Goal: Task Accomplishment & Management: Complete application form

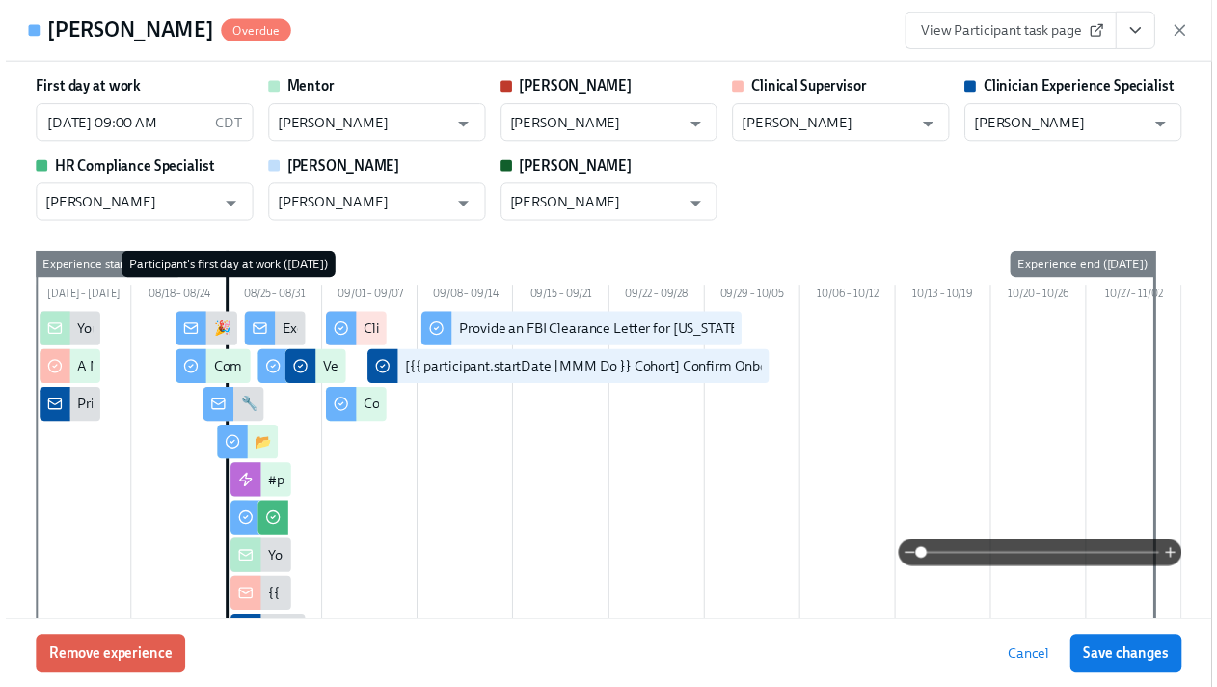
scroll to position [3244, 0]
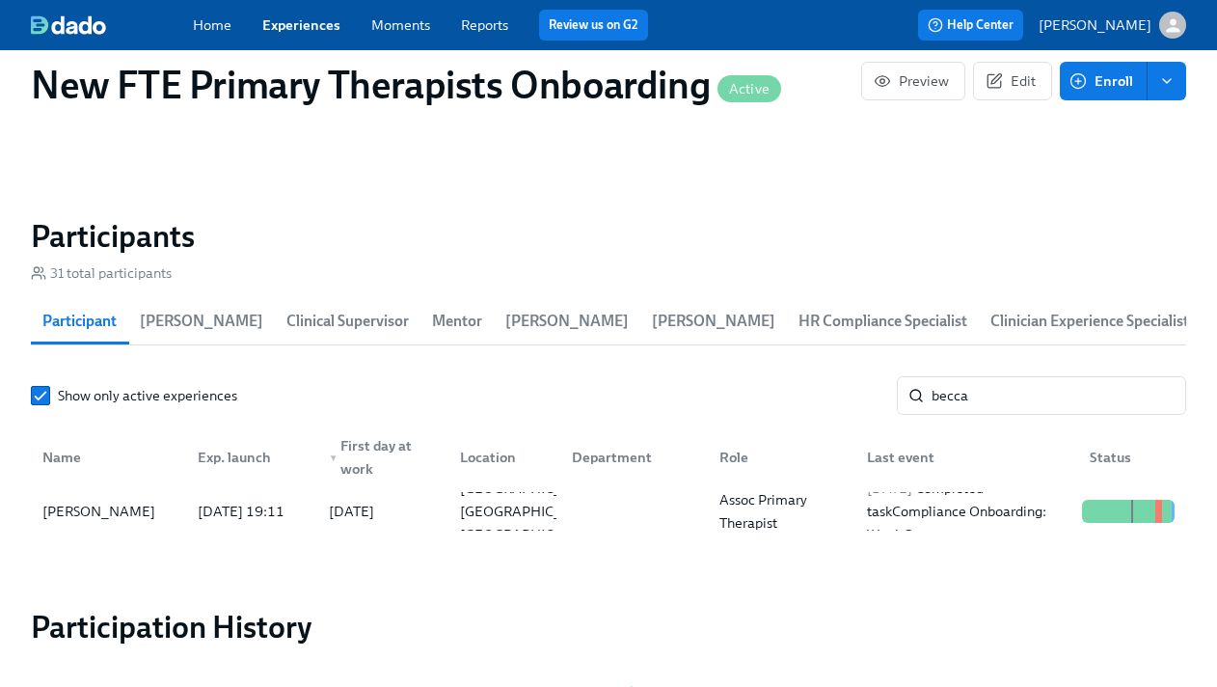
scroll to position [0, 11308]
click at [306, 23] on link "Experiences" at bounding box center [301, 24] width 78 height 17
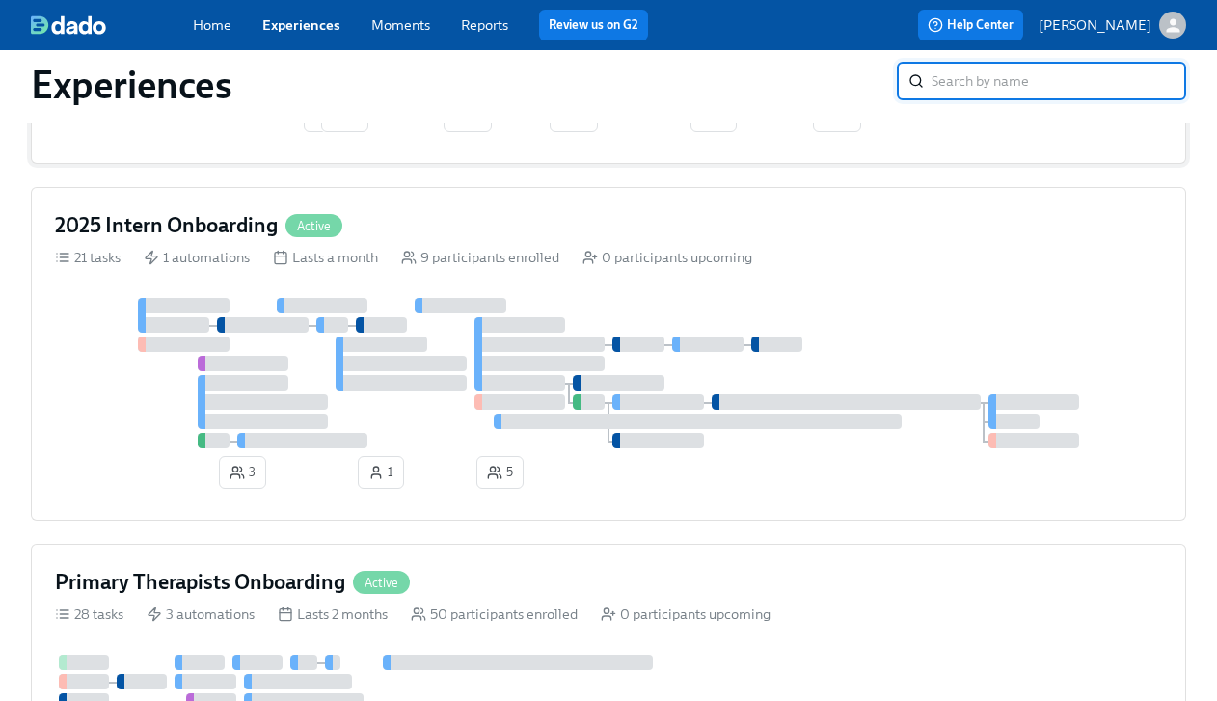
scroll to position [1433, 0]
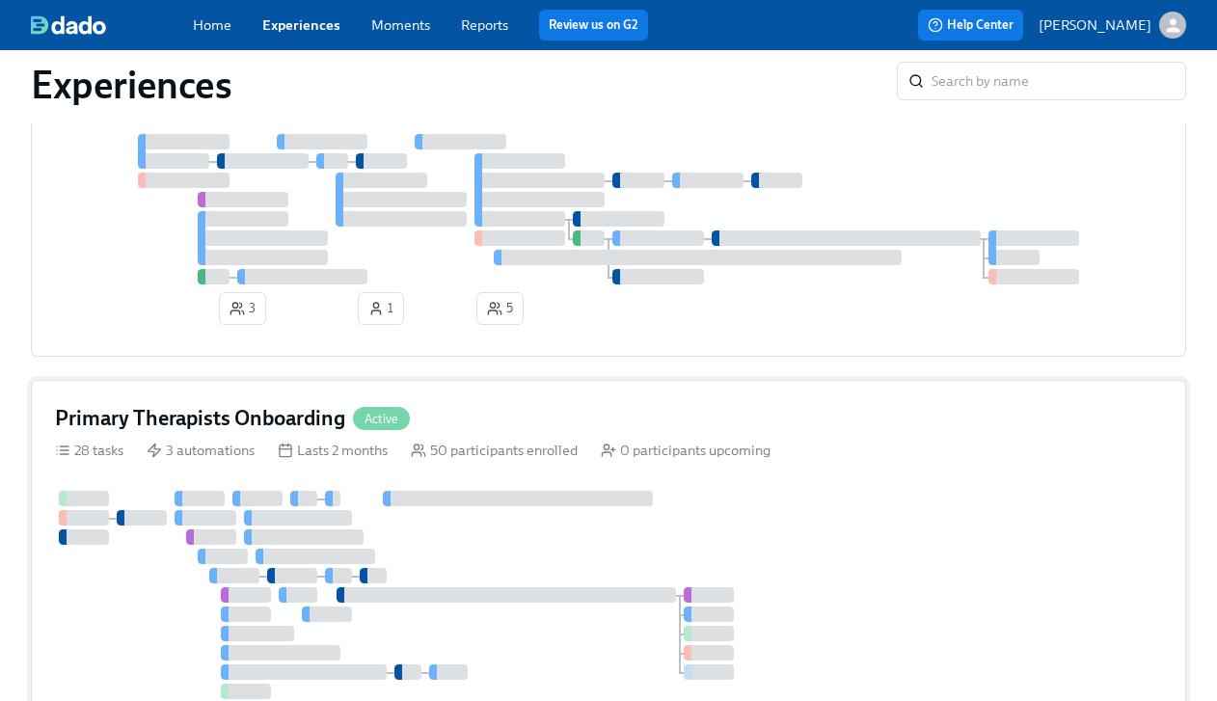
click at [539, 422] on div "Primary Therapists Onboarding Active" at bounding box center [608, 418] width 1107 height 29
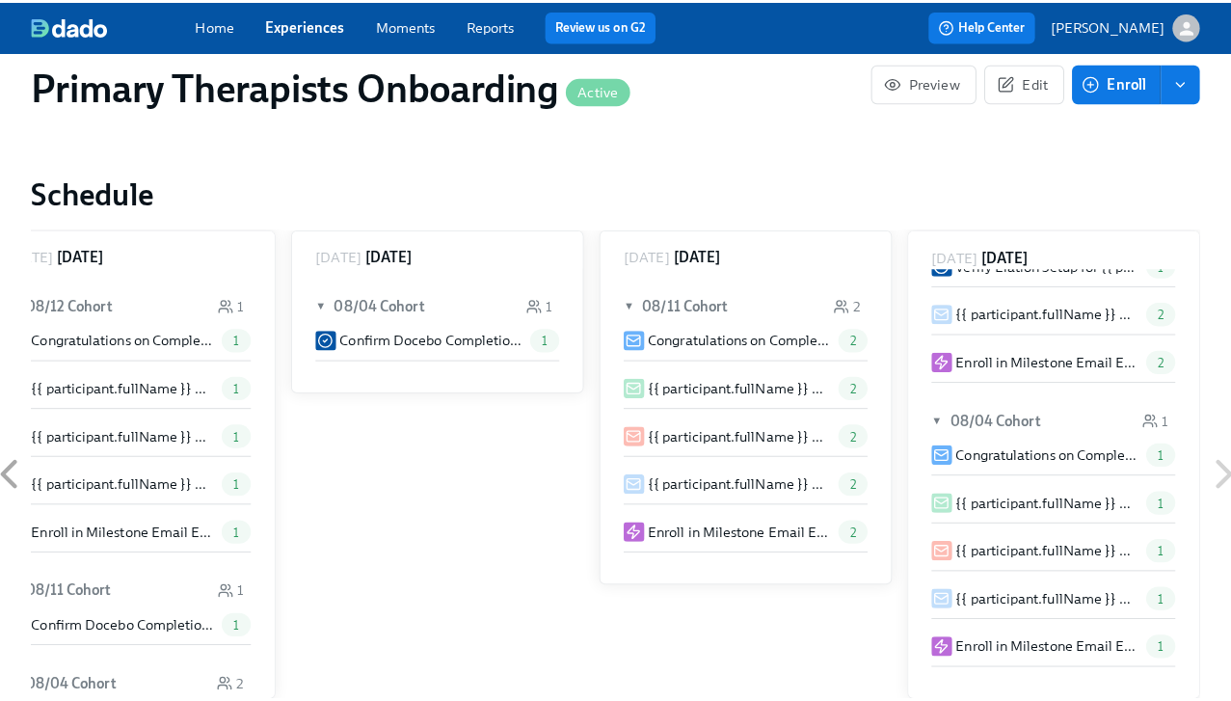
scroll to position [1955, 0]
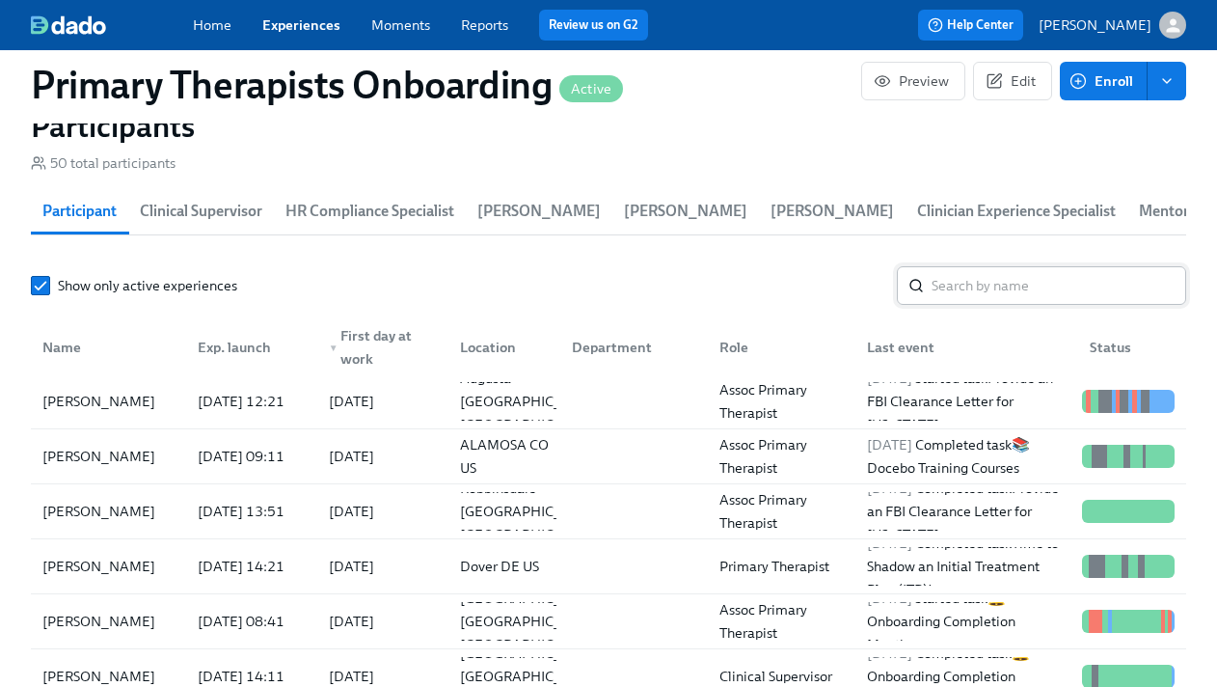
click at [1022, 294] on input "search" at bounding box center [1058, 285] width 255 height 39
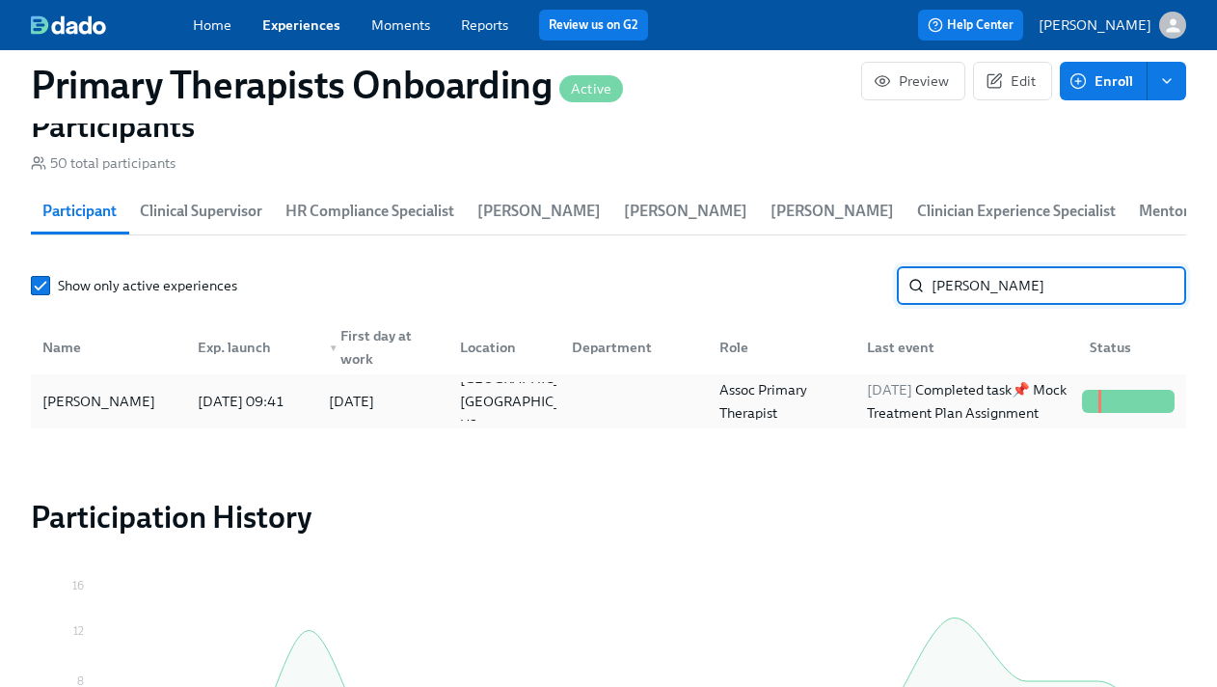
click at [117, 394] on div "[PERSON_NAME]" at bounding box center [99, 401] width 128 height 23
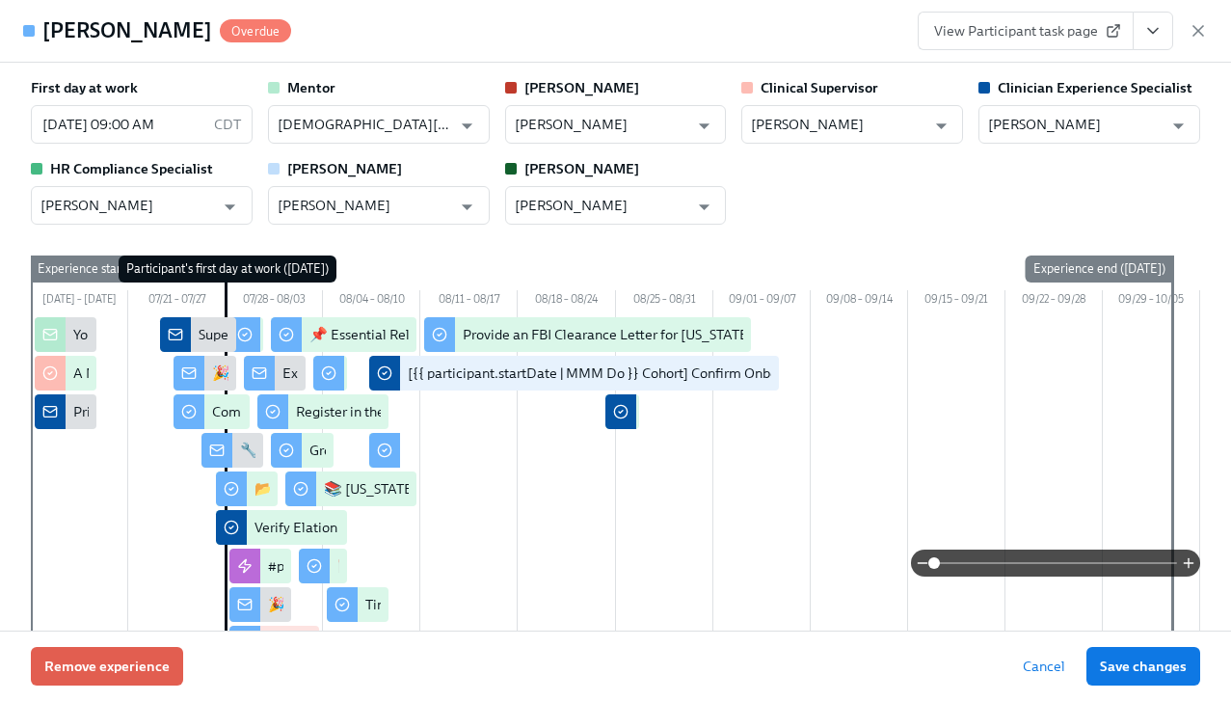
click at [1164, 28] on button "View task page" at bounding box center [1153, 31] width 40 height 39
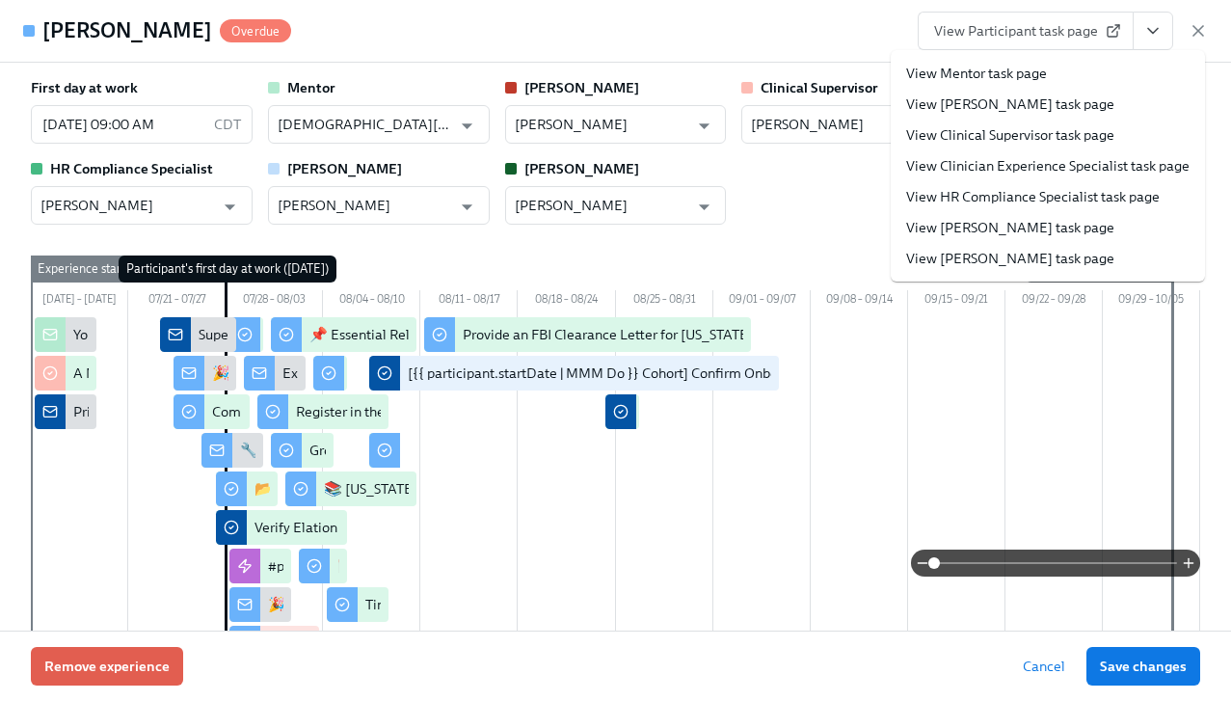
click at [1042, 163] on link "View Clinician Experience Specialist task page" at bounding box center [1047, 165] width 283 height 19
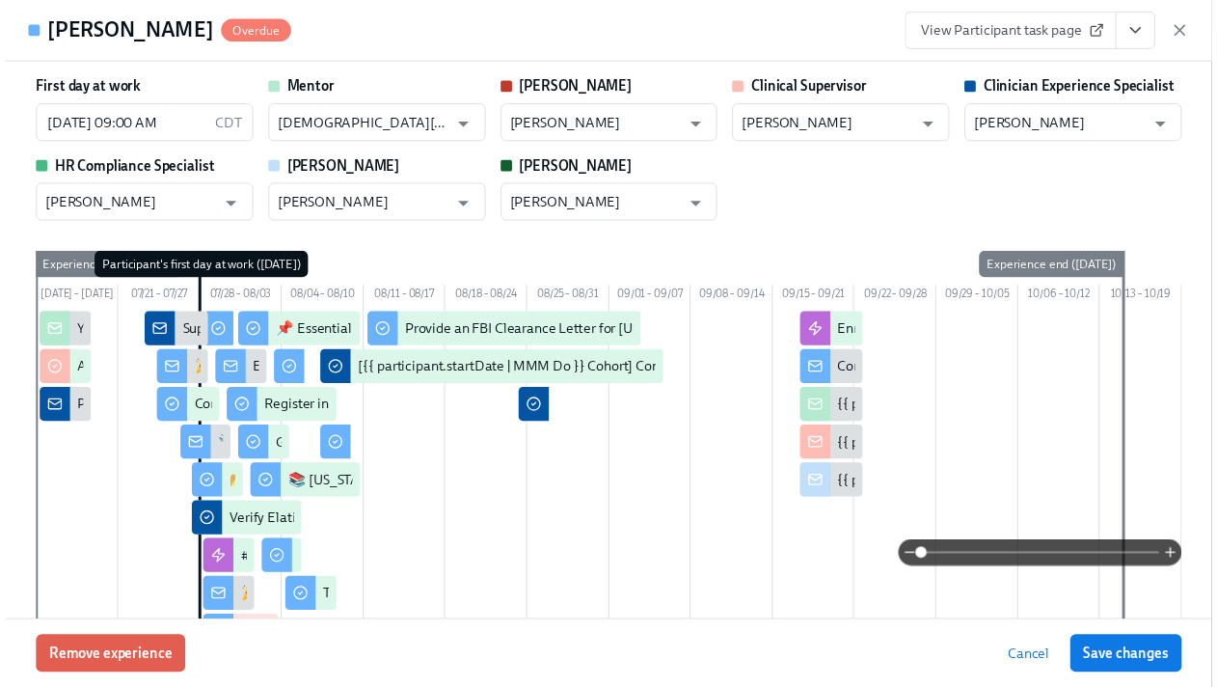
scroll to position [0, 23815]
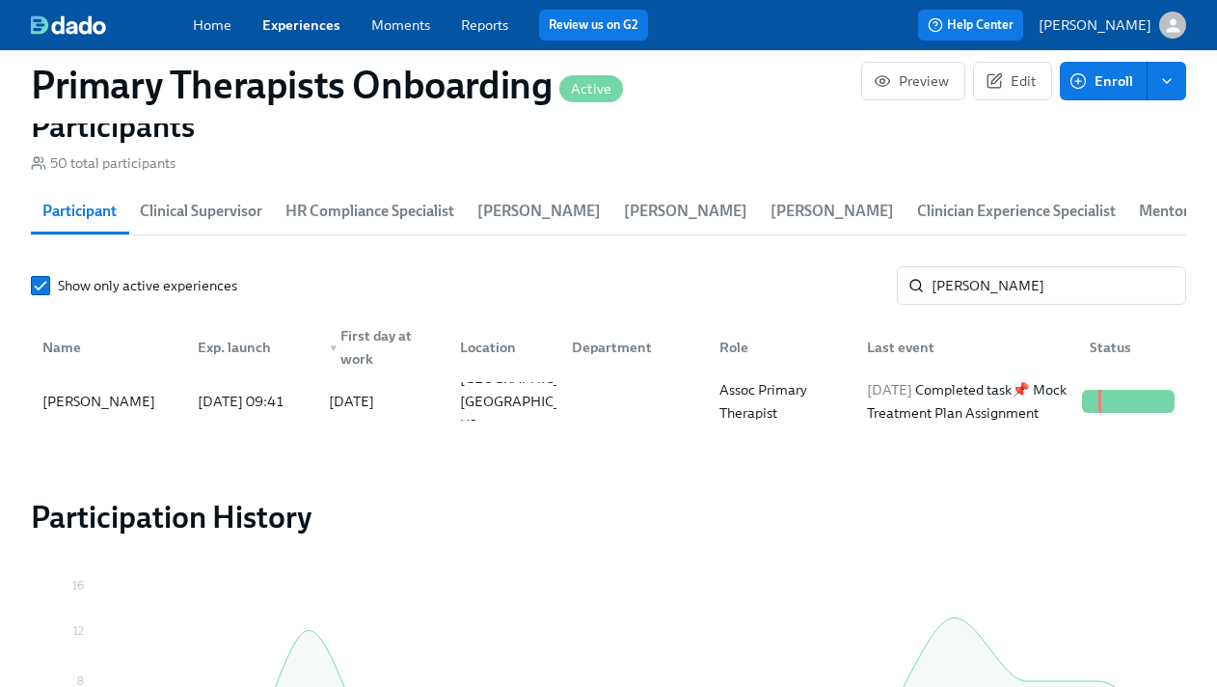
scroll to position [0, 23801]
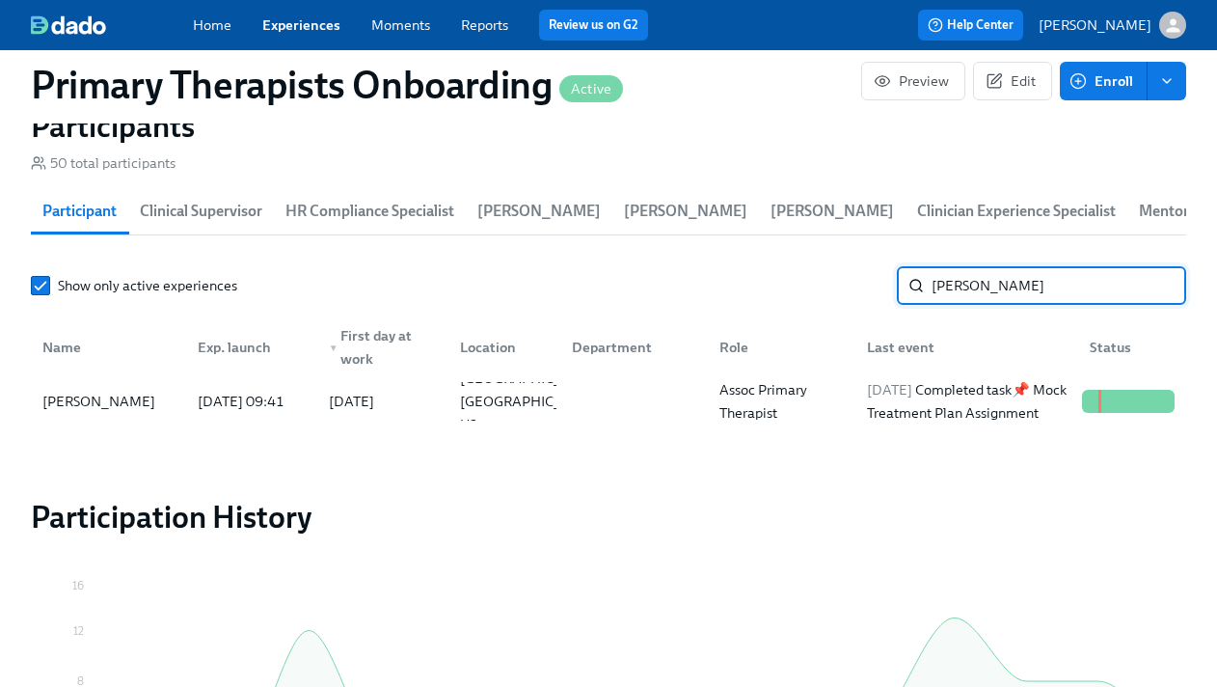
click at [1045, 288] on input "[PERSON_NAME]" at bounding box center [1058, 285] width 255 height 39
type input "d"
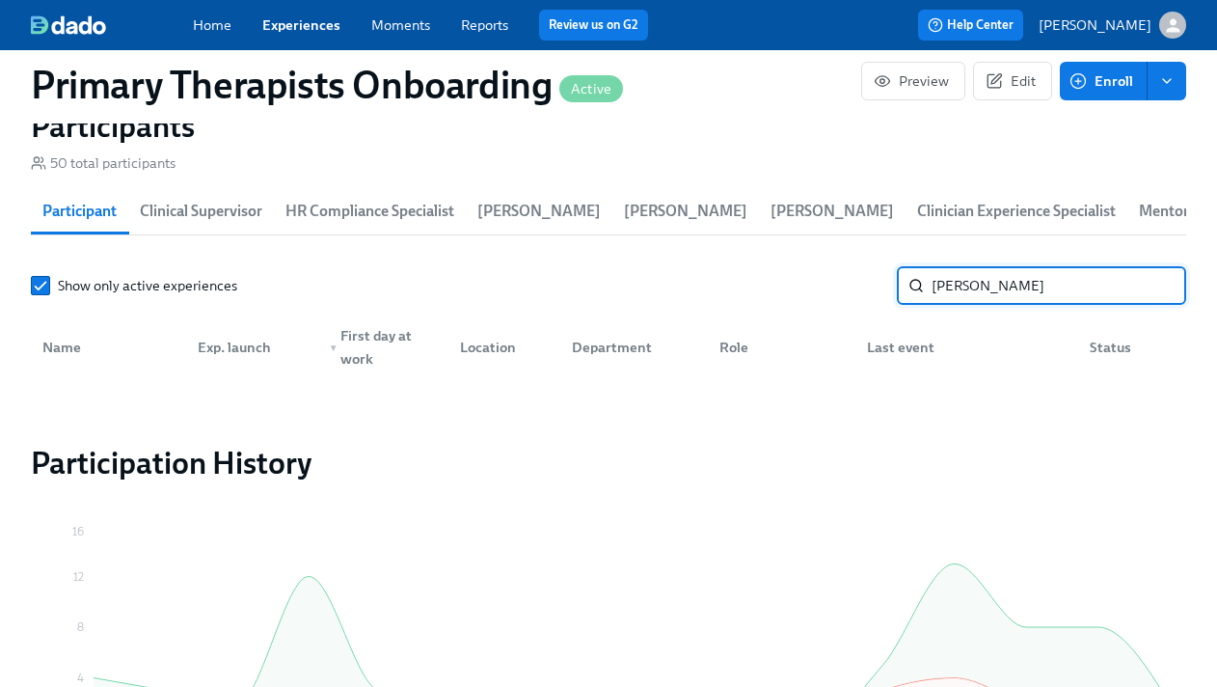
type input "[PERSON_NAME]"
click at [291, 26] on link "Experiences" at bounding box center [301, 24] width 78 height 17
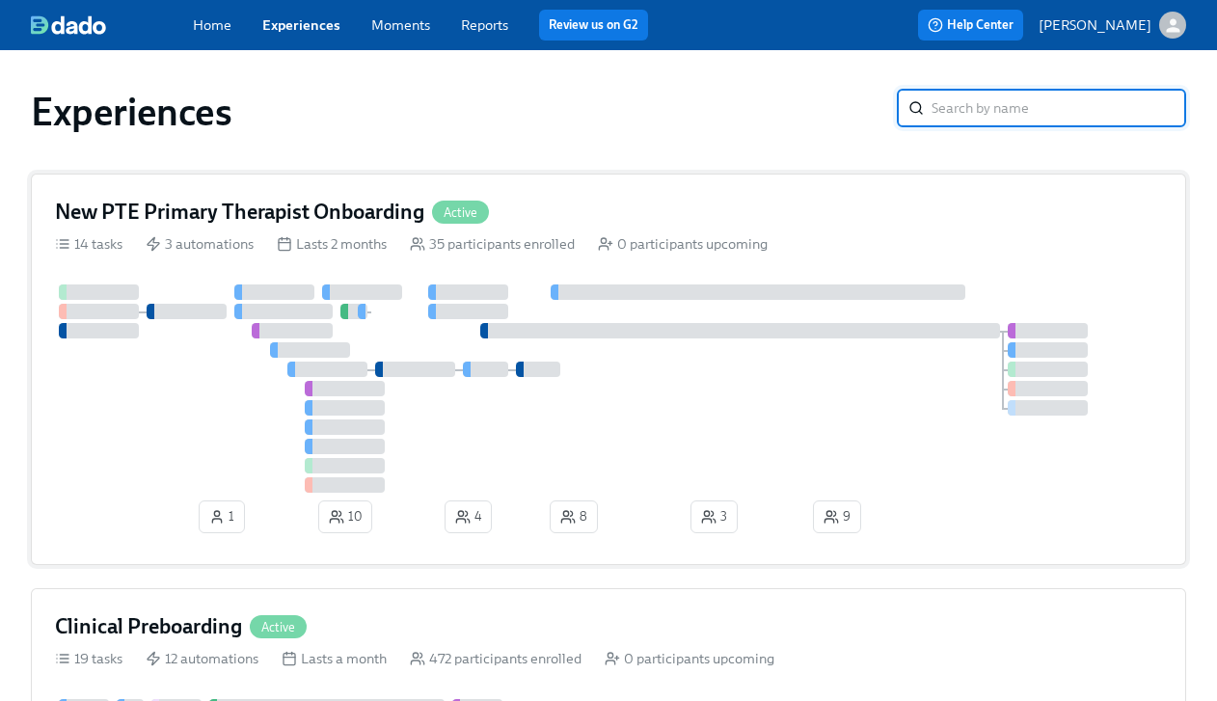
click at [586, 211] on div "New PTE Primary Therapist Onboarding Active" at bounding box center [608, 212] width 1107 height 29
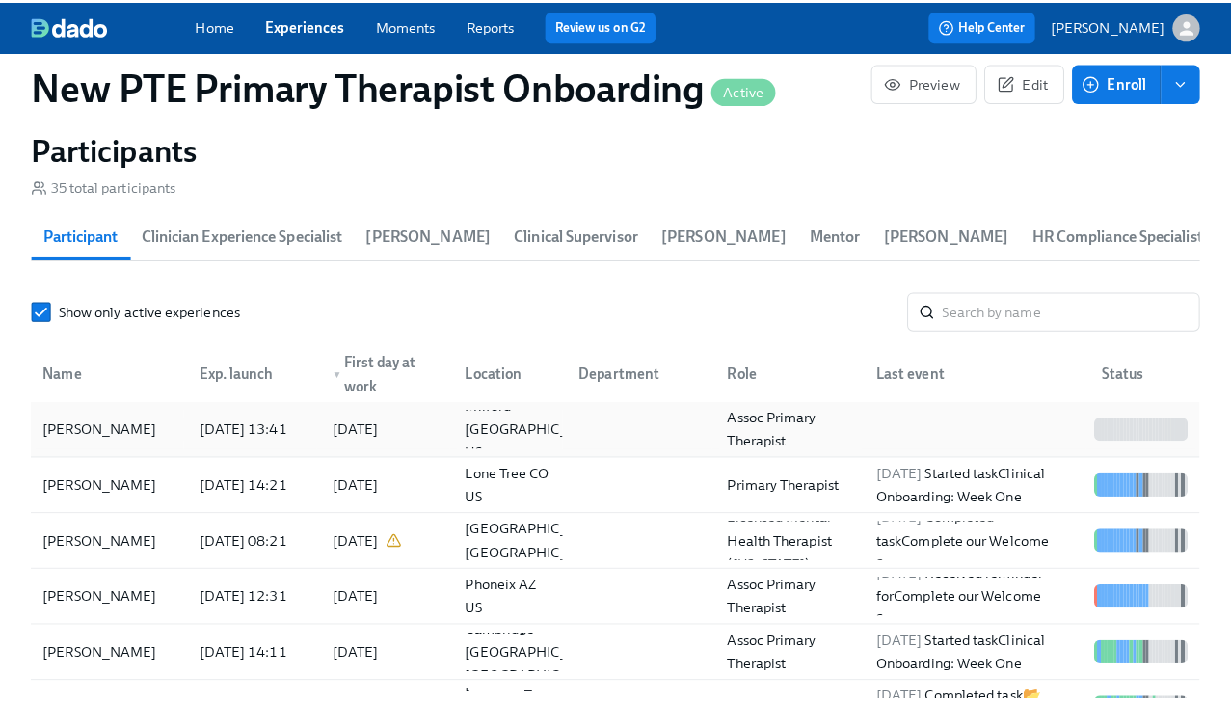
scroll to position [1764, 0]
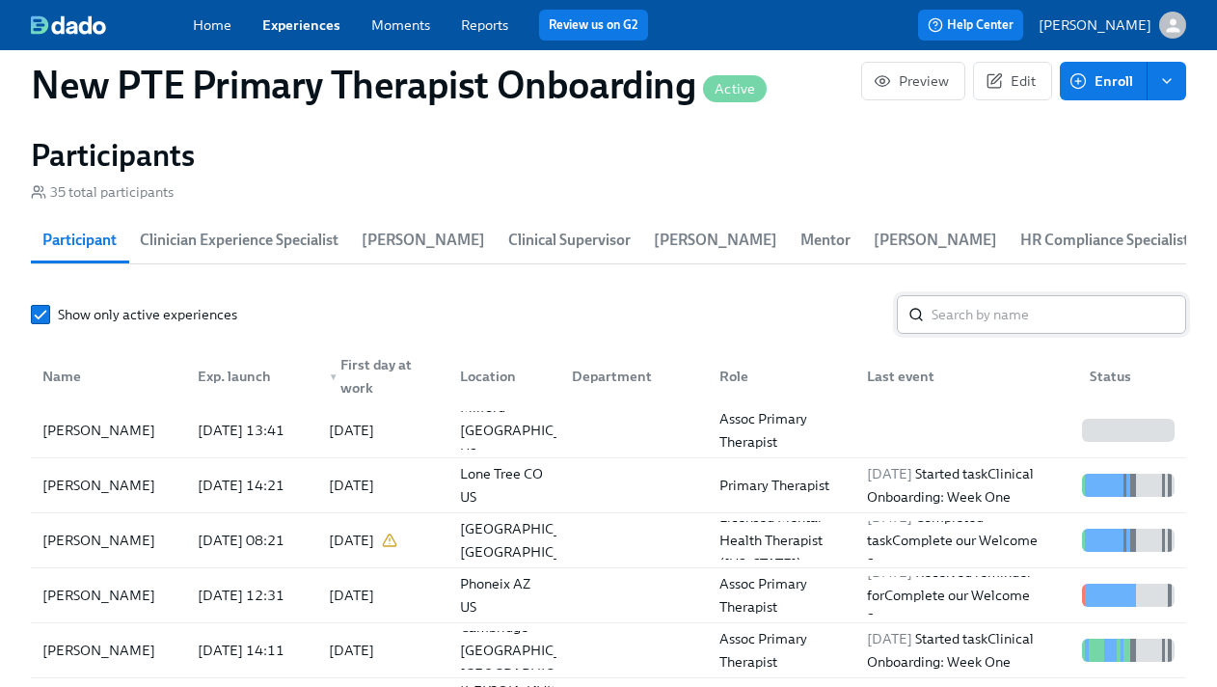
click at [1017, 309] on input "search" at bounding box center [1058, 314] width 255 height 39
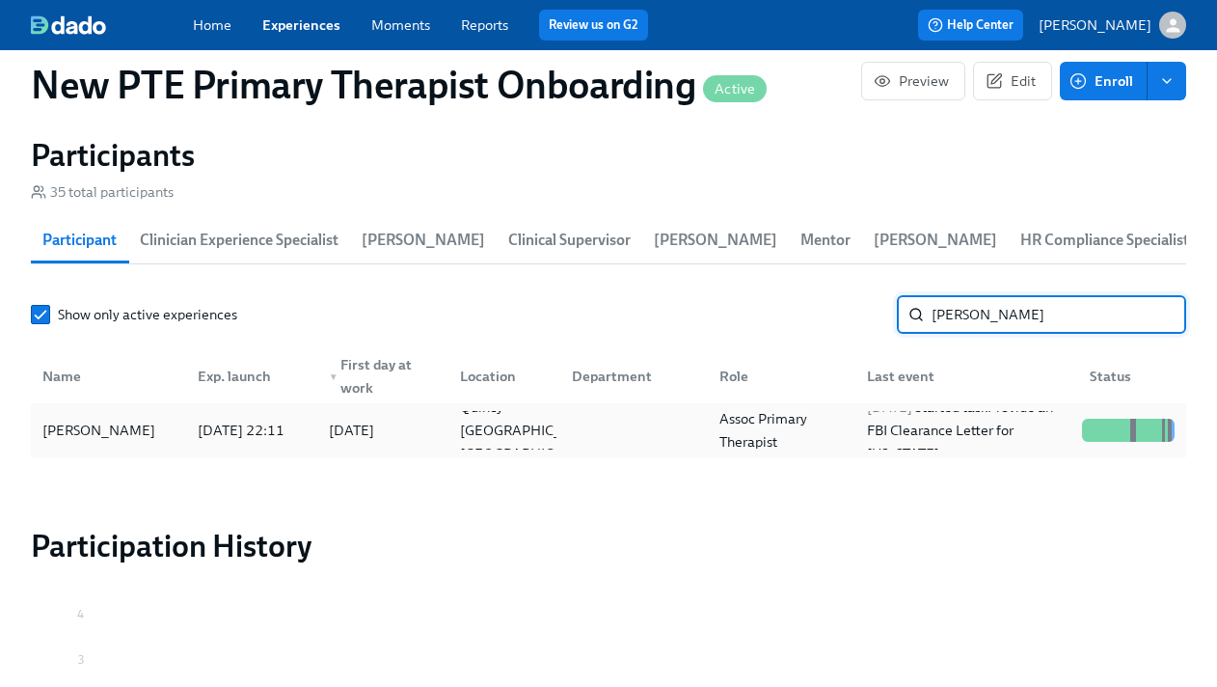
type input "[PERSON_NAME]"
click at [67, 435] on div "[PERSON_NAME]" at bounding box center [99, 429] width 128 height 23
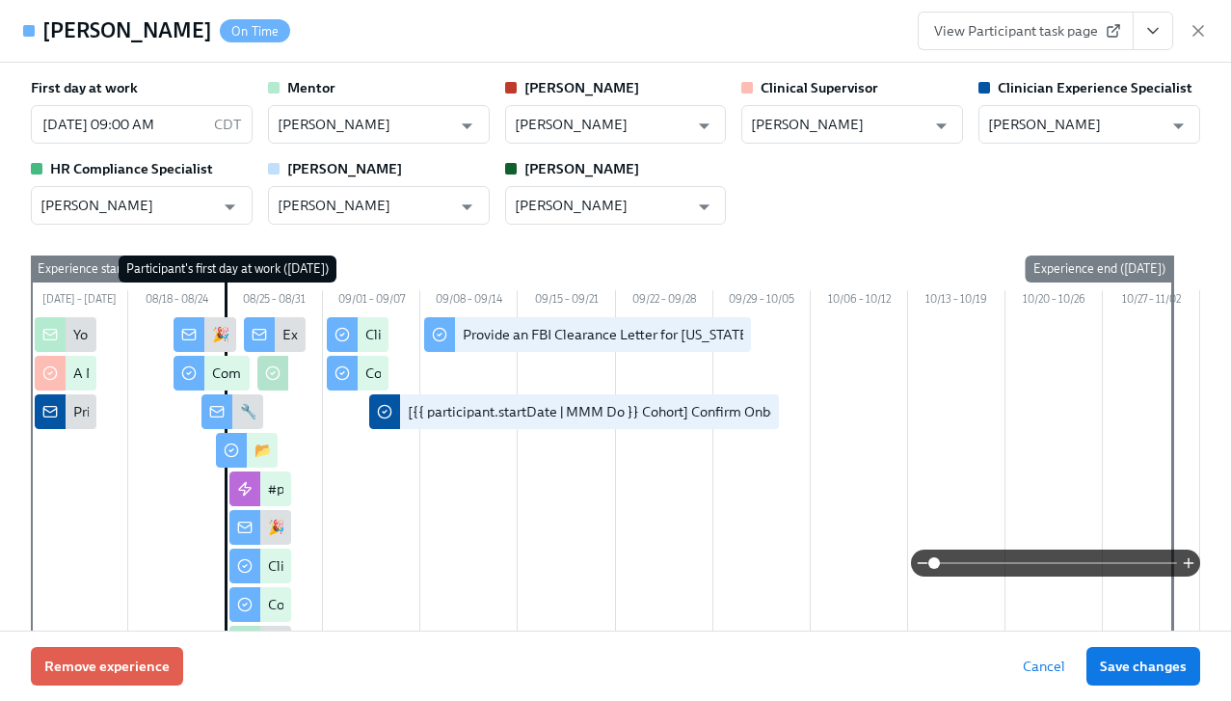
click at [1150, 30] on icon "View task page" at bounding box center [1153, 30] width 19 height 19
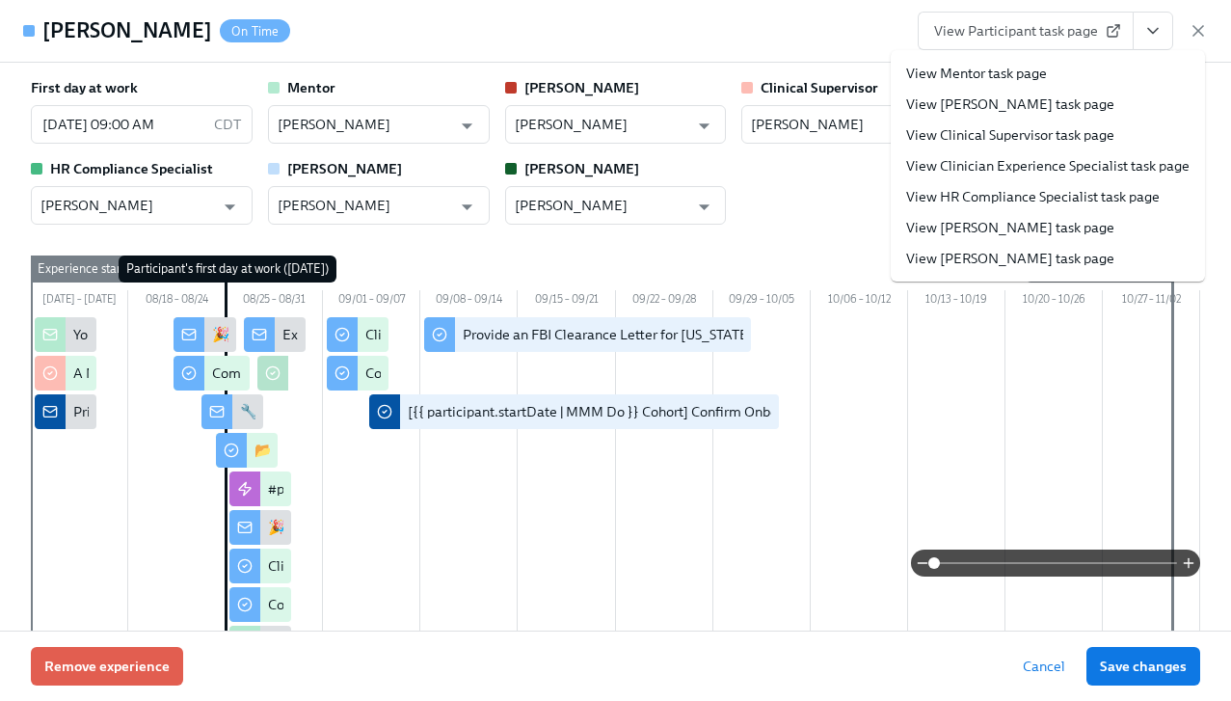
click at [1088, 166] on link "View Clinician Experience Specialist task page" at bounding box center [1047, 165] width 283 height 19
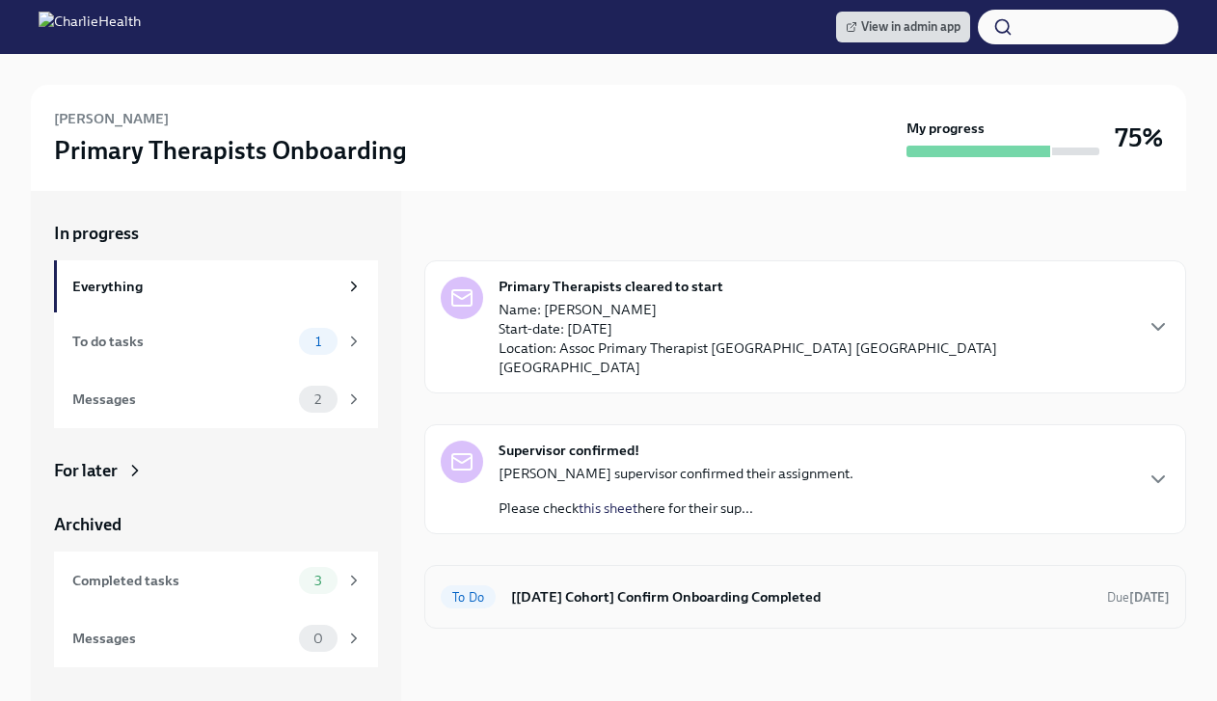
click at [583, 586] on h6 "[[DATE] Cohort] Confirm Onboarding Completed" at bounding box center [801, 596] width 580 height 21
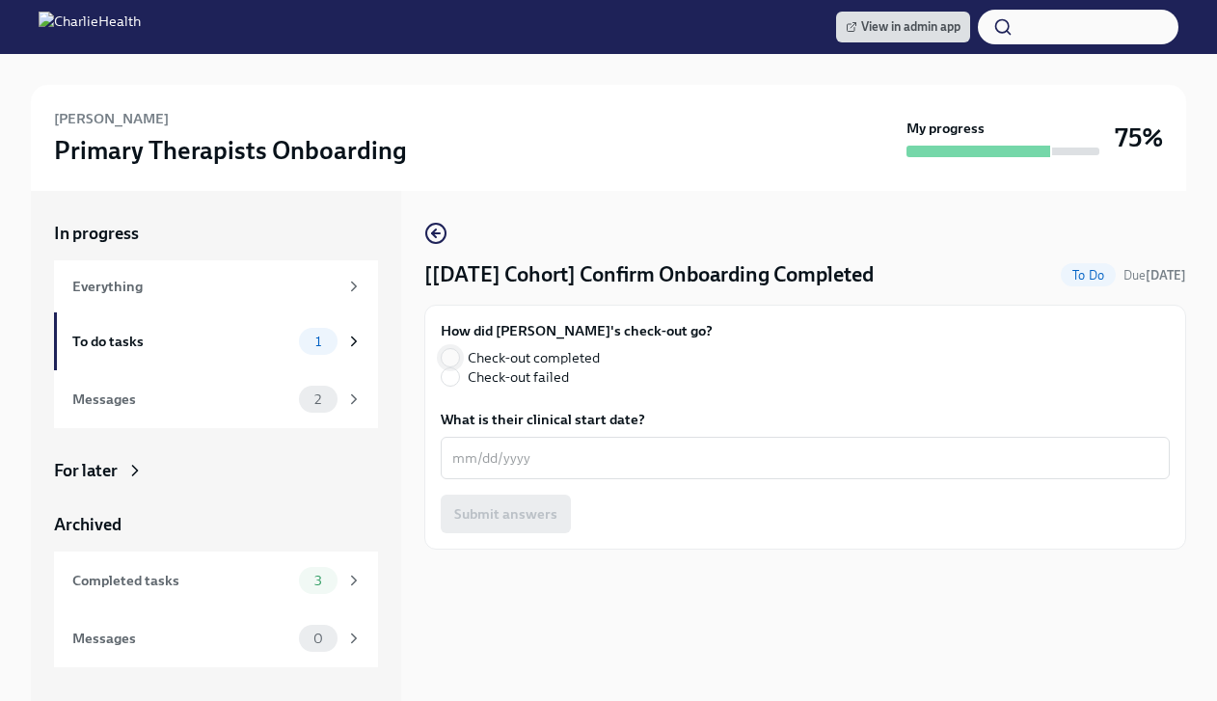
click at [457, 360] on input "Check-out completed" at bounding box center [450, 357] width 17 height 17
radio input "true"
click at [552, 462] on textarea "What is their clinical start date?" at bounding box center [805, 457] width 706 height 23
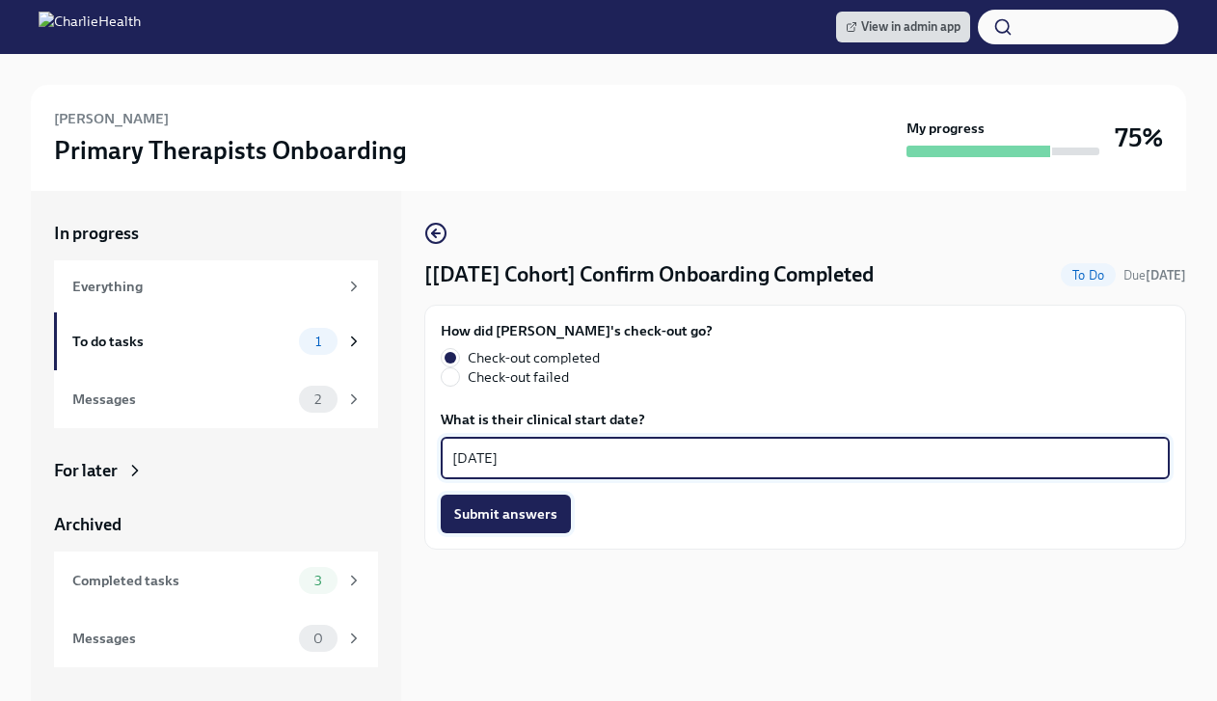
type textarea "09/17/2027"
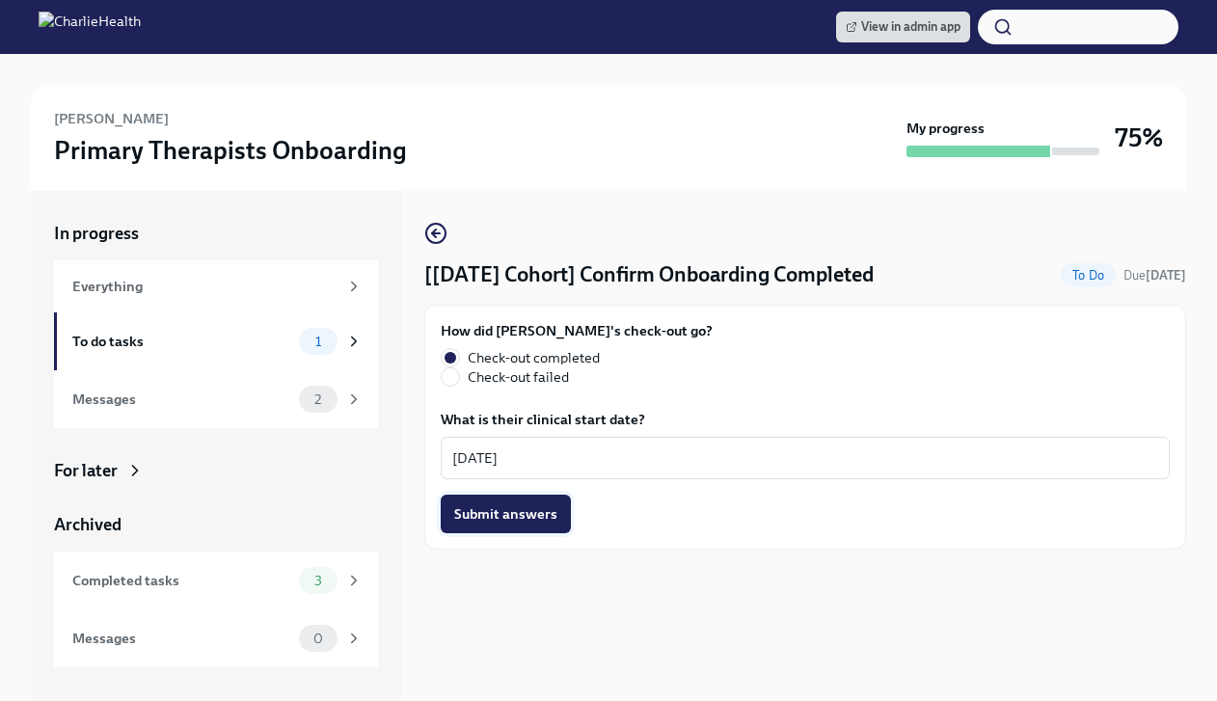
click at [522, 514] on span "Submit answers" at bounding box center [505, 513] width 103 height 19
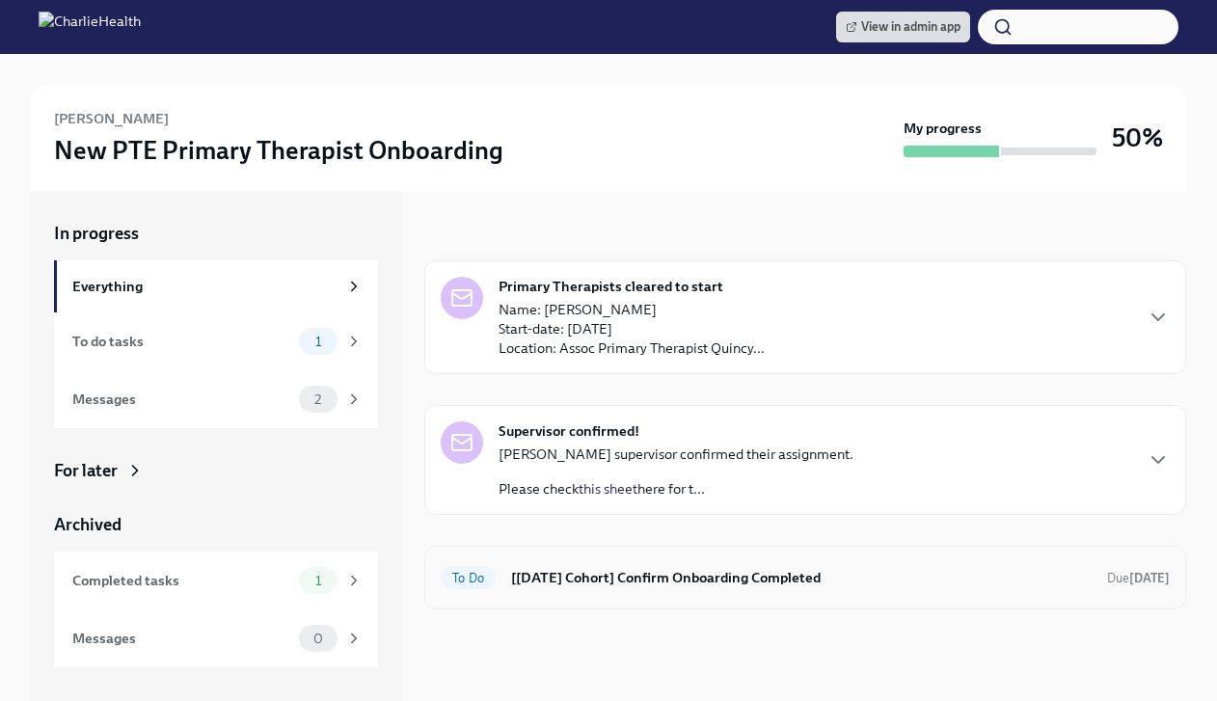
click at [709, 580] on h6 "[[DATE] Cohort] Confirm Onboarding Completed" at bounding box center [801, 577] width 580 height 21
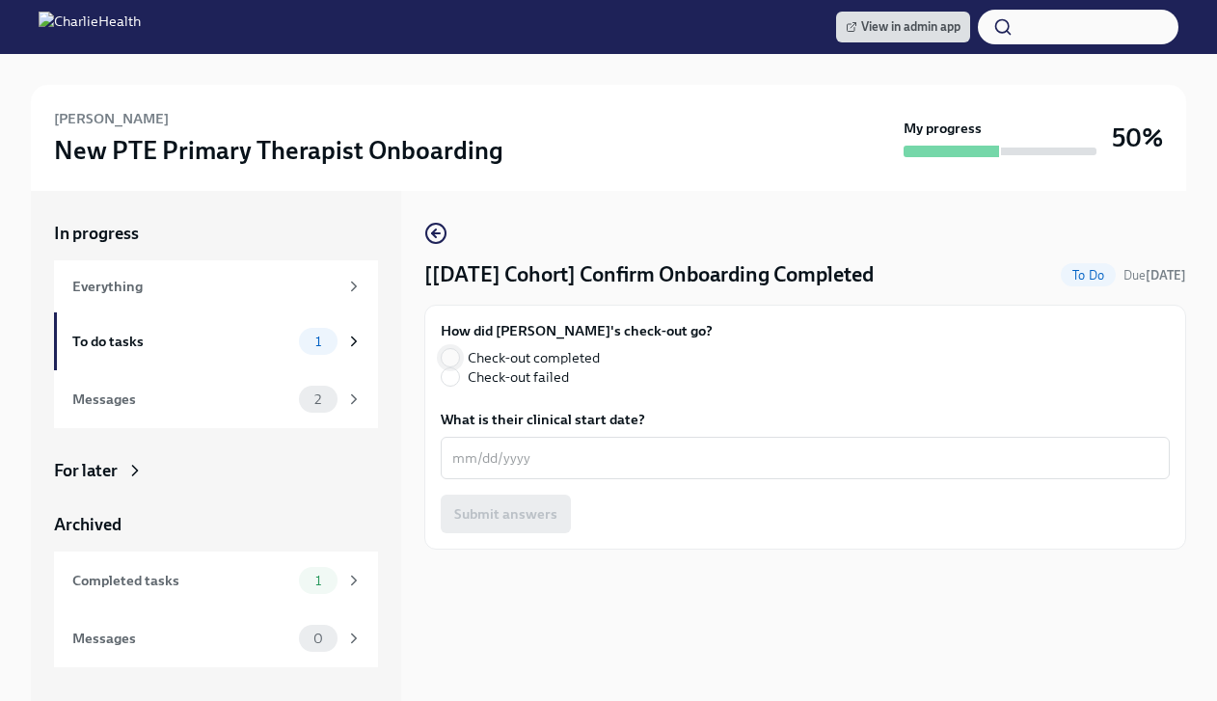
click at [453, 359] on input "Check-out completed" at bounding box center [450, 357] width 17 height 17
radio input "true"
click at [506, 475] on div "x ​" at bounding box center [805, 458] width 729 height 42
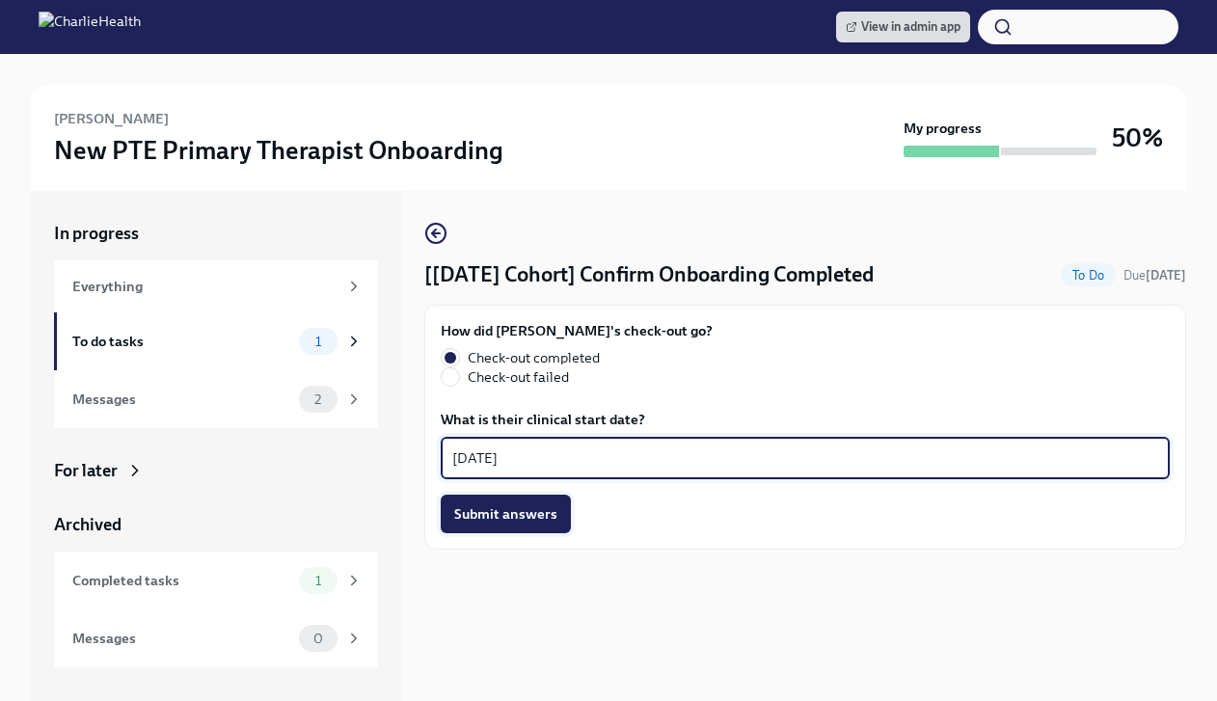
type textarea "09/17/2025"
click at [487, 508] on span "Submit answers" at bounding box center [505, 513] width 103 height 19
